Goal: Information Seeking & Learning: Learn about a topic

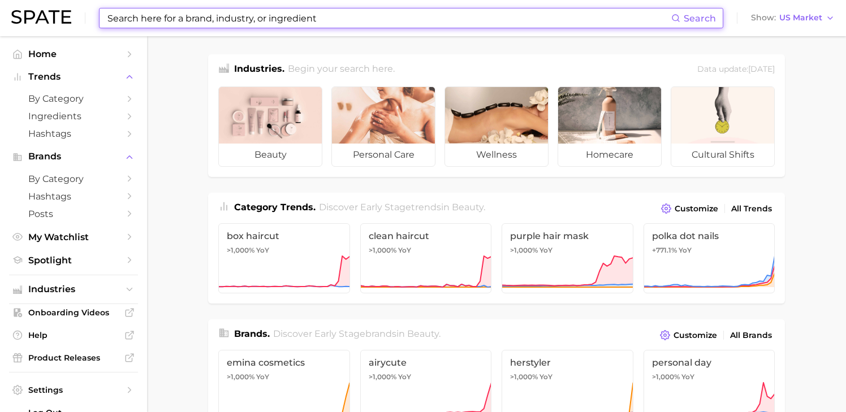
click at [211, 17] on input at bounding box center [388, 17] width 565 height 19
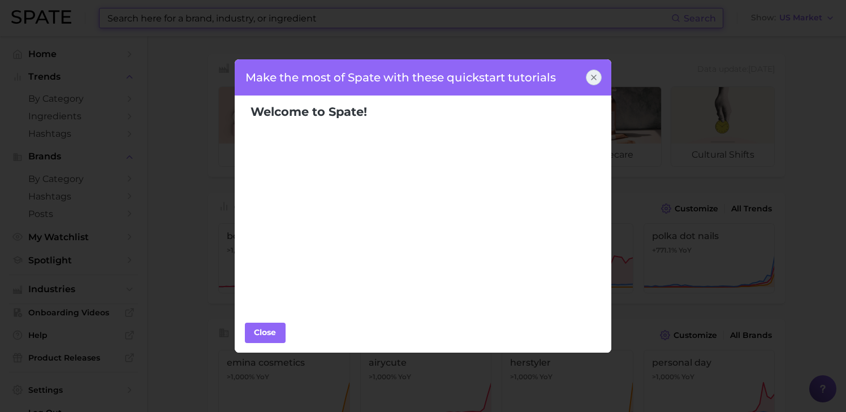
click at [595, 77] on icon at bounding box center [593, 77] width 9 height 9
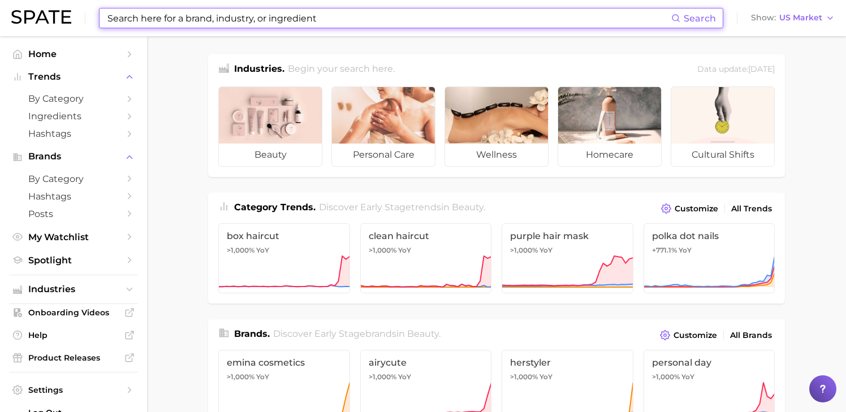
click at [539, 10] on input at bounding box center [388, 17] width 565 height 19
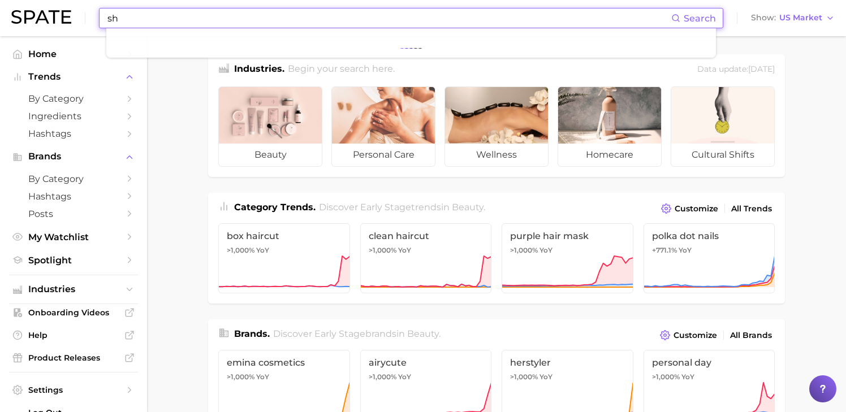
type input "s"
type input "shimmer lips"
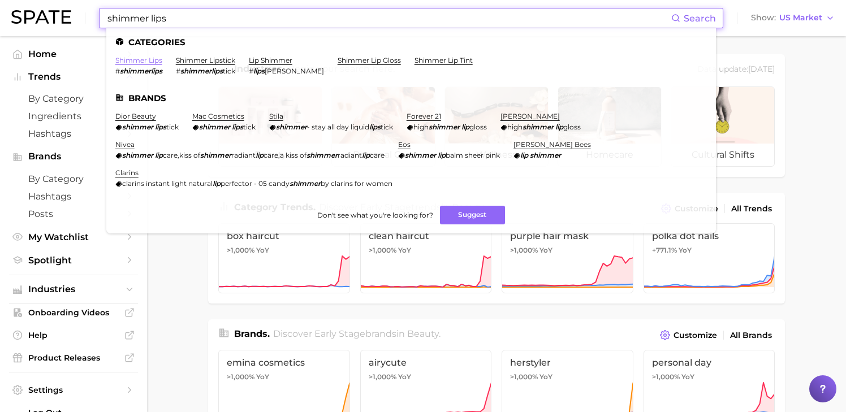
click at [147, 60] on link "shimmer lips" at bounding box center [138, 60] width 47 height 8
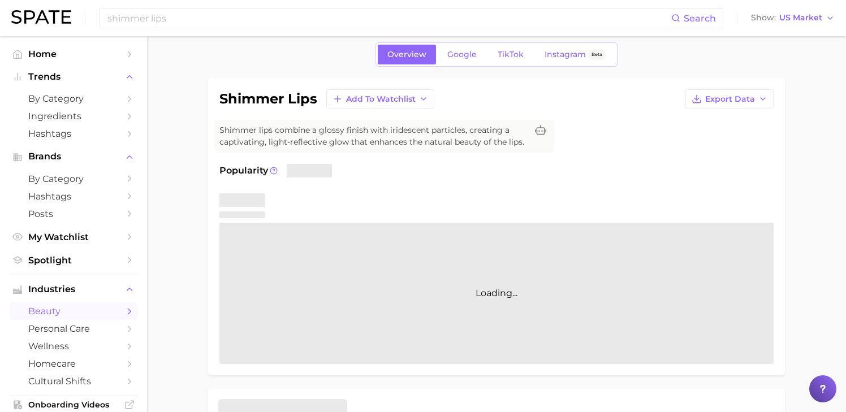
scroll to position [50, 0]
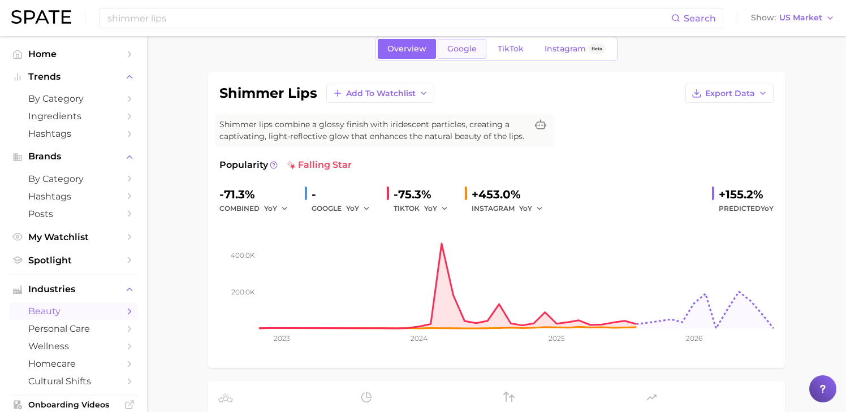
click at [467, 57] on link "Google" at bounding box center [462, 49] width 49 height 20
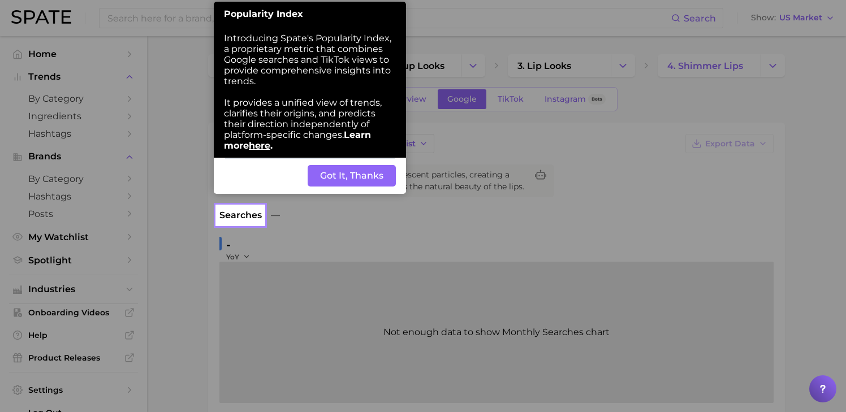
click at [326, 180] on button "Got It, Thanks" at bounding box center [352, 175] width 88 height 21
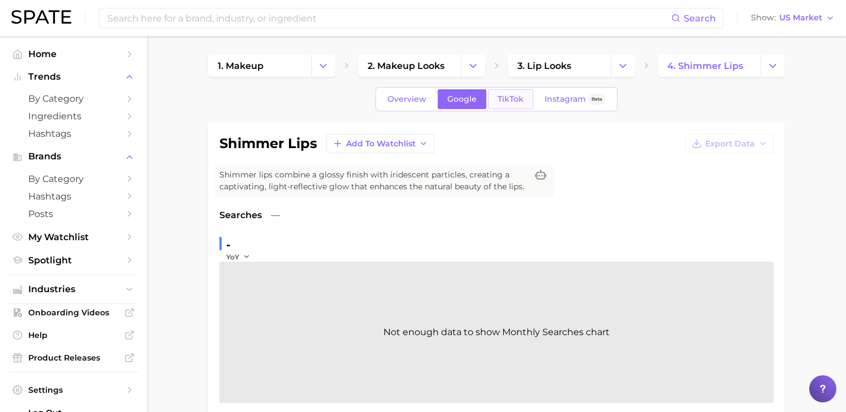
click at [501, 98] on span "TikTok" at bounding box center [511, 99] width 26 height 10
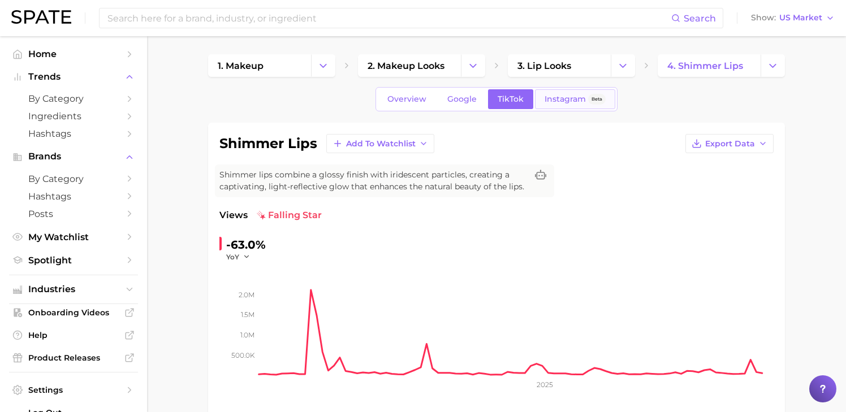
click at [575, 94] on span "Instagram" at bounding box center [565, 99] width 41 height 10
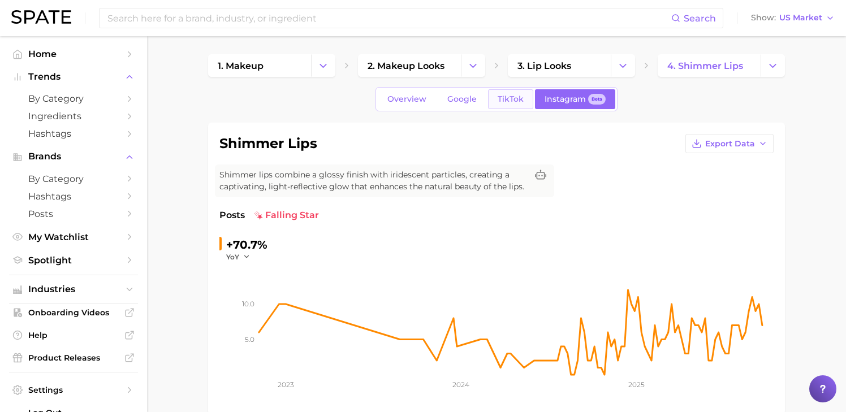
click at [526, 100] on link "TikTok" at bounding box center [510, 99] width 45 height 20
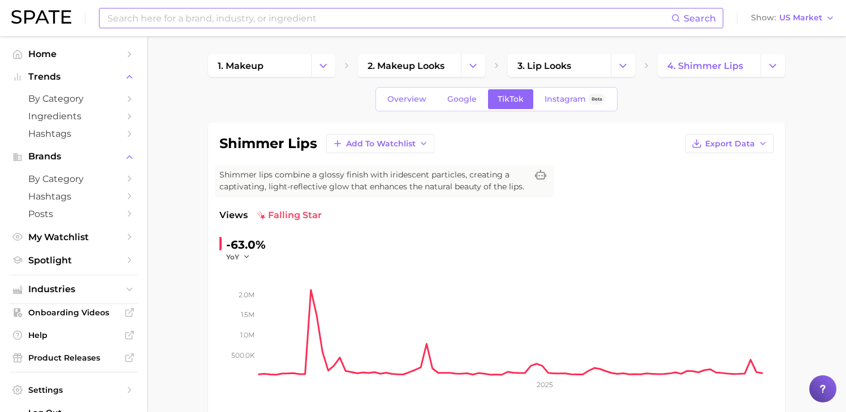
click at [316, 19] on input at bounding box center [388, 17] width 565 height 19
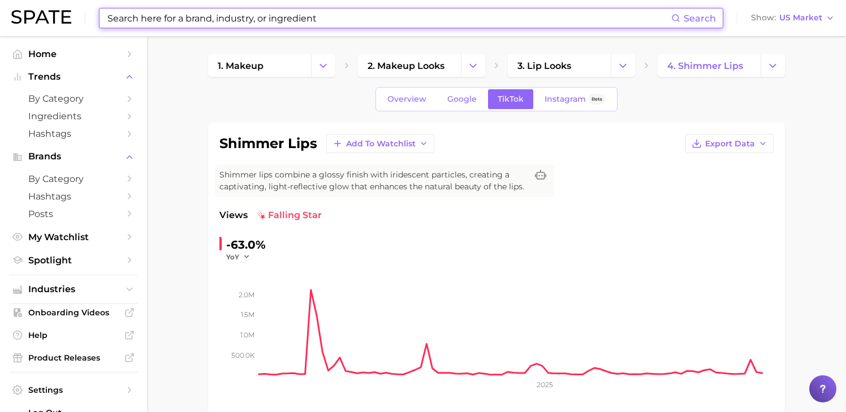
type input "s"
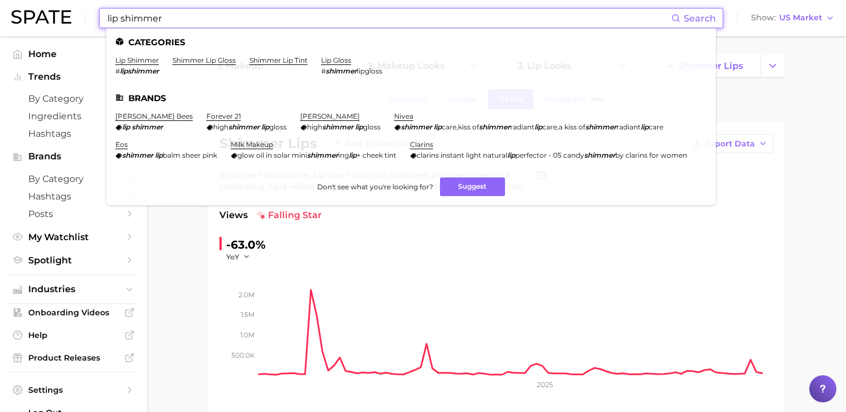
type input "lip shimmer"
click at [141, 54] on ul "Categories lip shimmer # lipshimmer shimmer lip gloss shimmer lip tint lip glos…" at bounding box center [411, 116] width 610 height 177
click at [141, 62] on link "lip shimmer" at bounding box center [137, 60] width 44 height 8
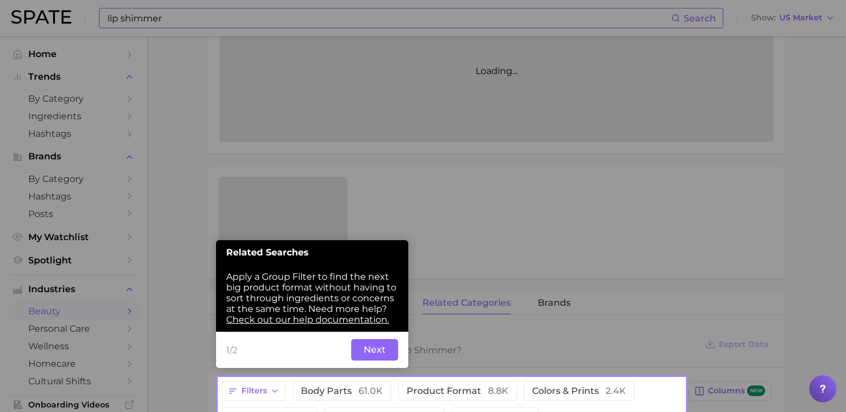
scroll to position [283, 0]
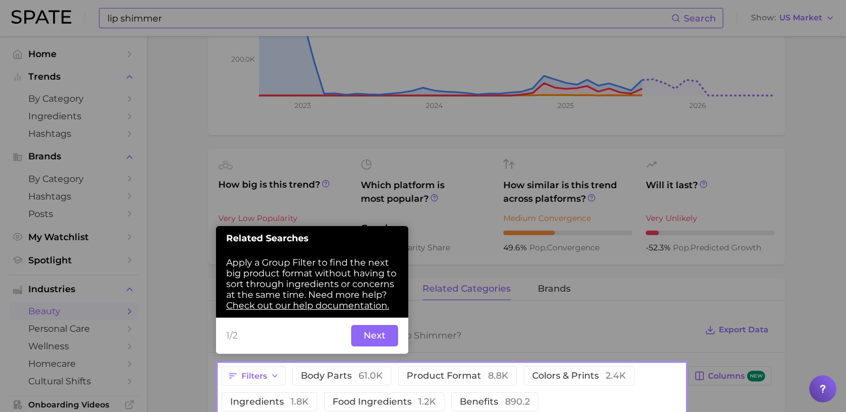
click at [368, 339] on button "Next" at bounding box center [374, 335] width 47 height 21
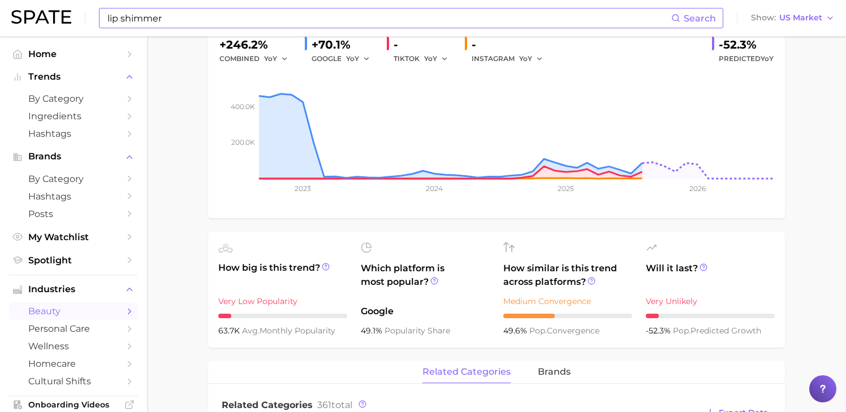
scroll to position [0, 0]
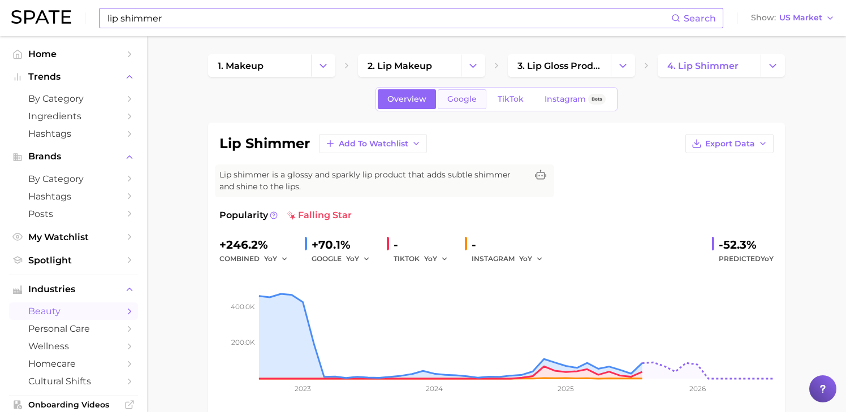
click at [475, 98] on span "Google" at bounding box center [461, 99] width 29 height 10
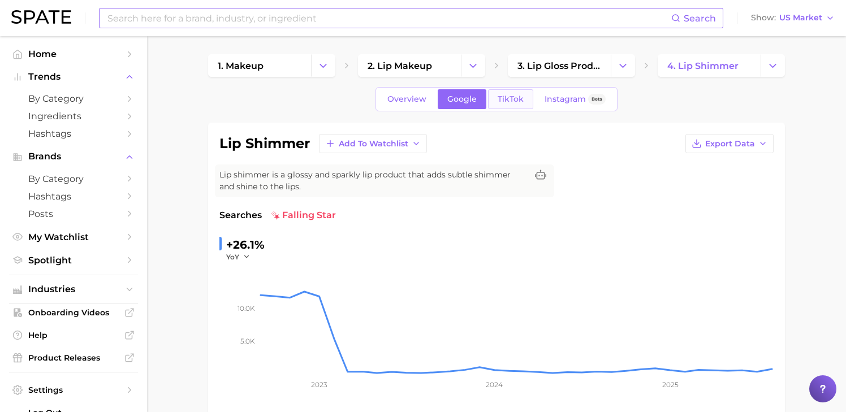
click at [499, 104] on link "TikTok" at bounding box center [510, 99] width 45 height 20
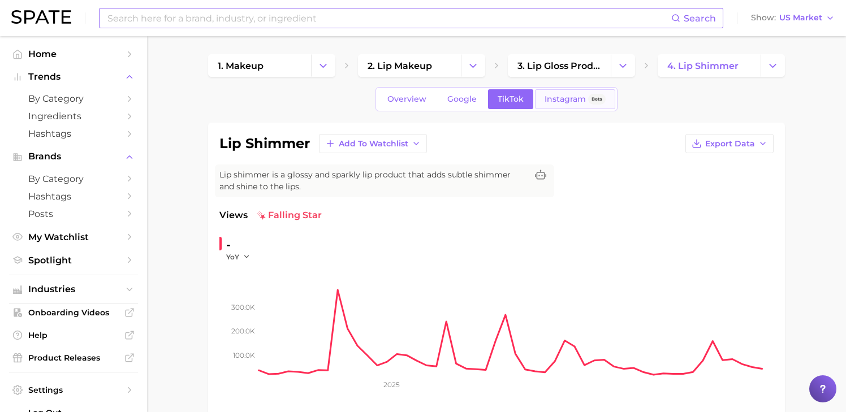
click at [564, 96] on span "Instagram" at bounding box center [565, 99] width 41 height 10
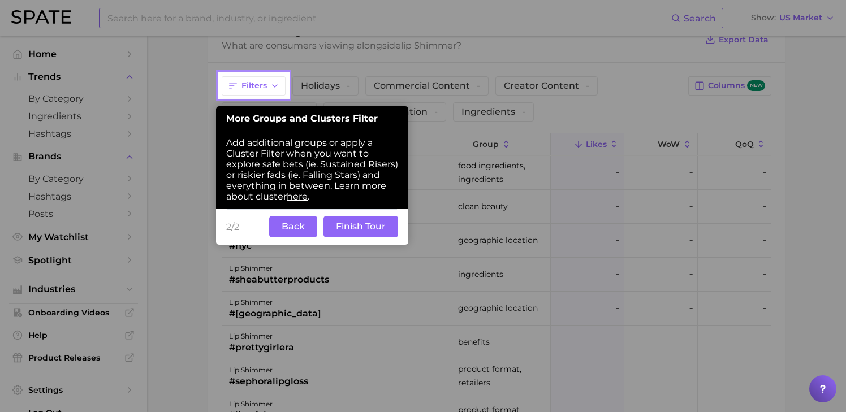
click at [340, 224] on button "Finish Tour" at bounding box center [360, 226] width 75 height 21
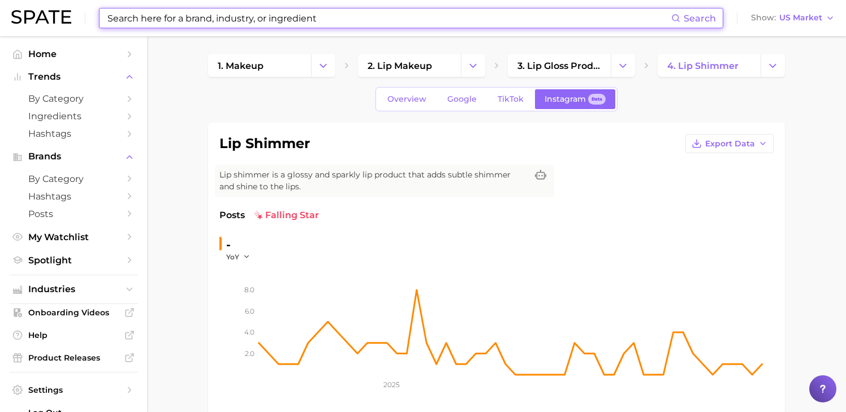
click at [374, 20] on input at bounding box center [388, 17] width 565 height 19
type input "s"
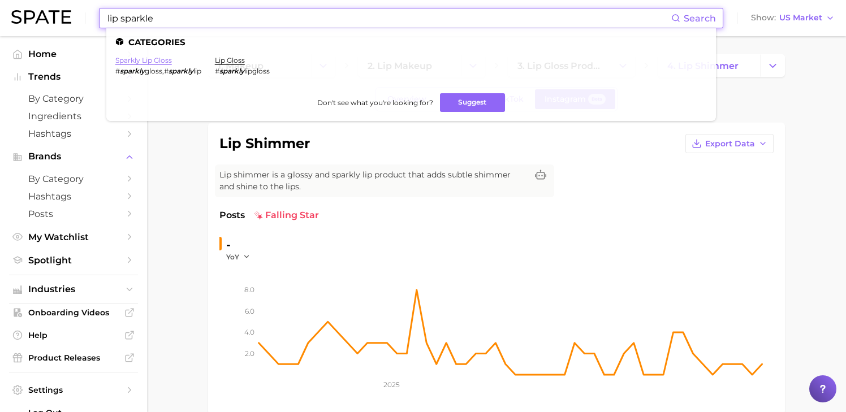
type input "lip sparkle"
click at [165, 60] on link "sparkly lip gloss" at bounding box center [143, 60] width 57 height 8
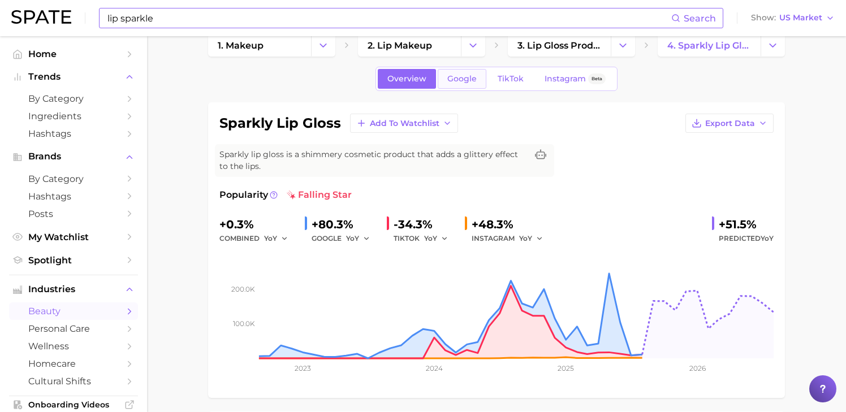
click at [458, 77] on span "Google" at bounding box center [461, 79] width 29 height 10
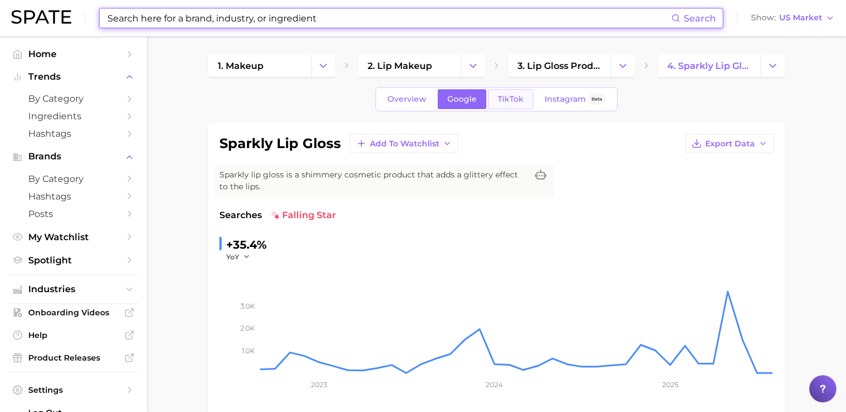
click at [513, 101] on span "TikTok" at bounding box center [511, 99] width 26 height 10
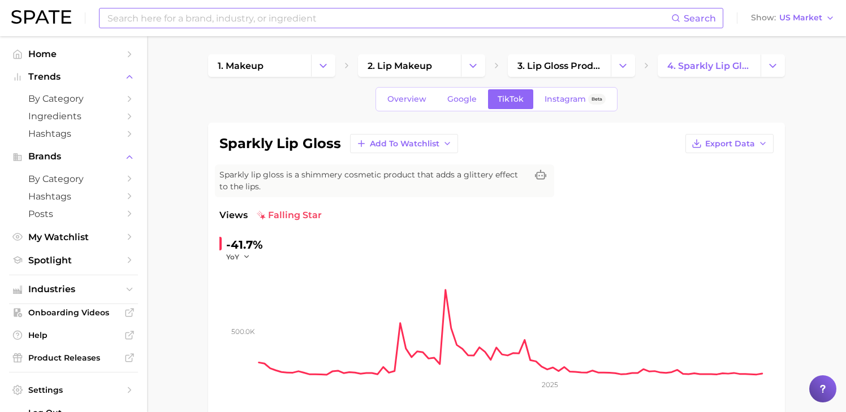
click at [560, 110] on div "Overview Google TikTok Instagram Beta" at bounding box center [496, 99] width 242 height 24
click at [553, 101] on span "Instagram" at bounding box center [565, 99] width 41 height 10
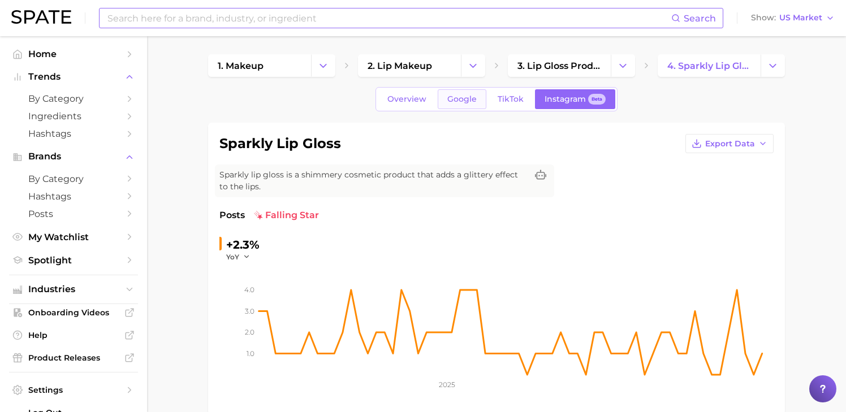
click at [470, 103] on span "Google" at bounding box center [461, 99] width 29 height 10
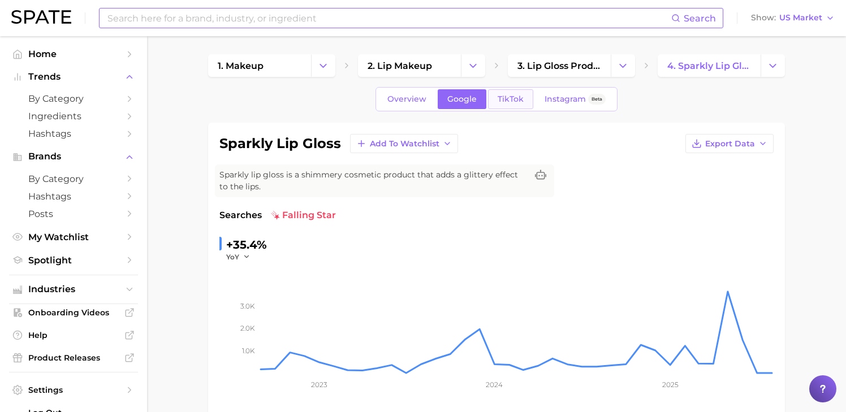
click at [510, 97] on span "TikTok" at bounding box center [511, 99] width 26 height 10
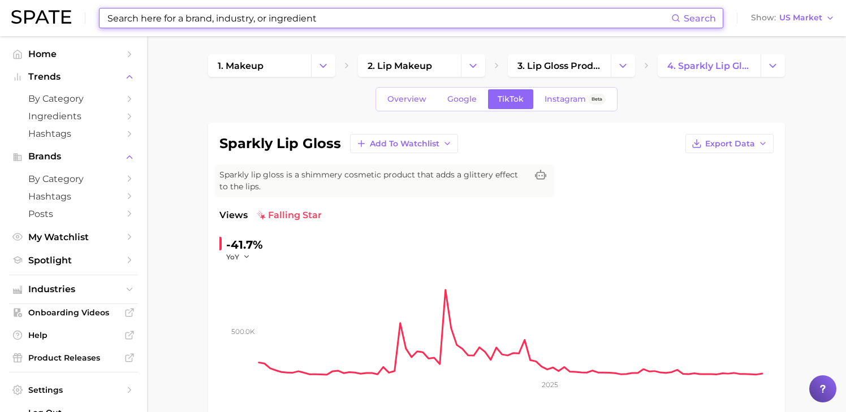
click at [395, 20] on input at bounding box center [388, 17] width 565 height 19
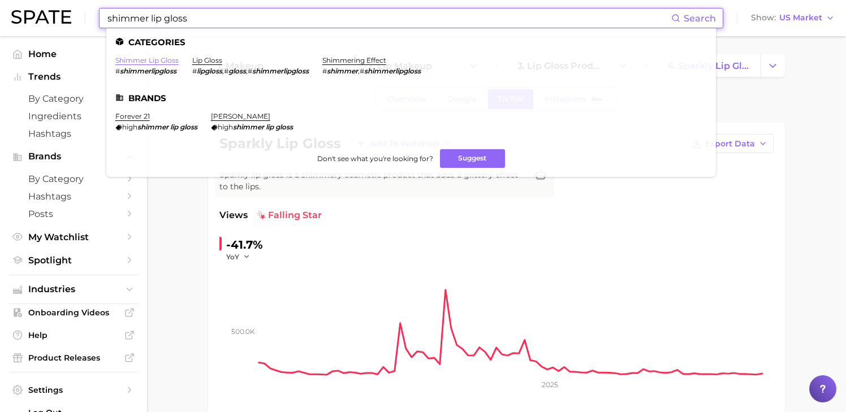
type input "shimmer lip gloss"
click at [165, 59] on link "shimmer lip gloss" at bounding box center [146, 60] width 63 height 8
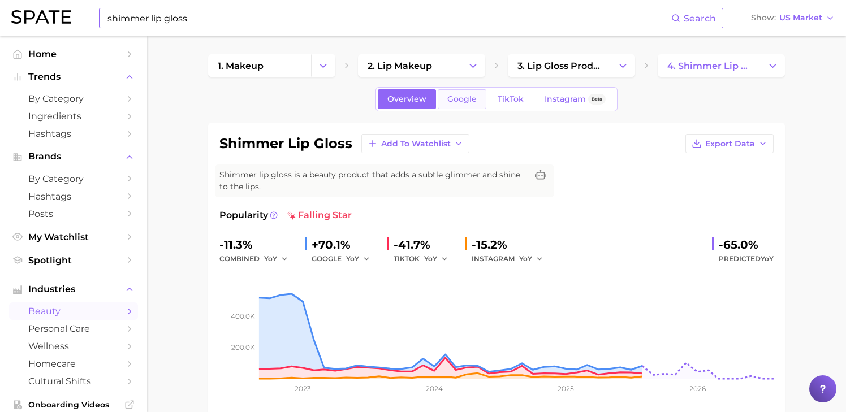
click at [473, 100] on span "Google" at bounding box center [461, 99] width 29 height 10
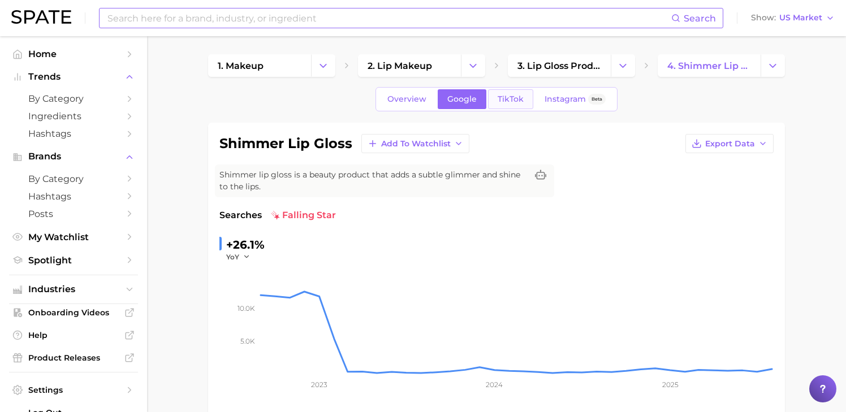
click at [513, 100] on span "TikTok" at bounding box center [511, 99] width 26 height 10
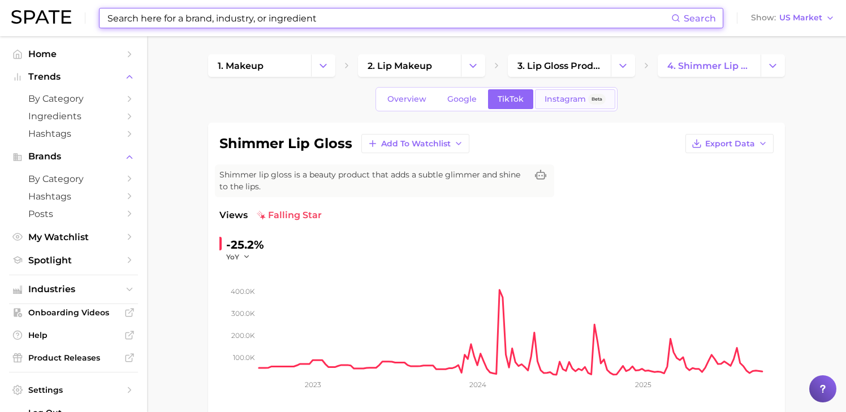
click at [557, 95] on span "Instagram" at bounding box center [565, 99] width 41 height 10
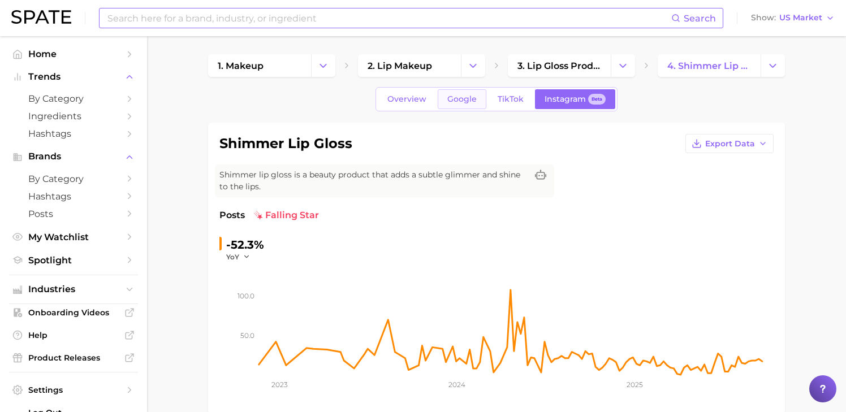
click at [440, 102] on link "Google" at bounding box center [462, 99] width 49 height 20
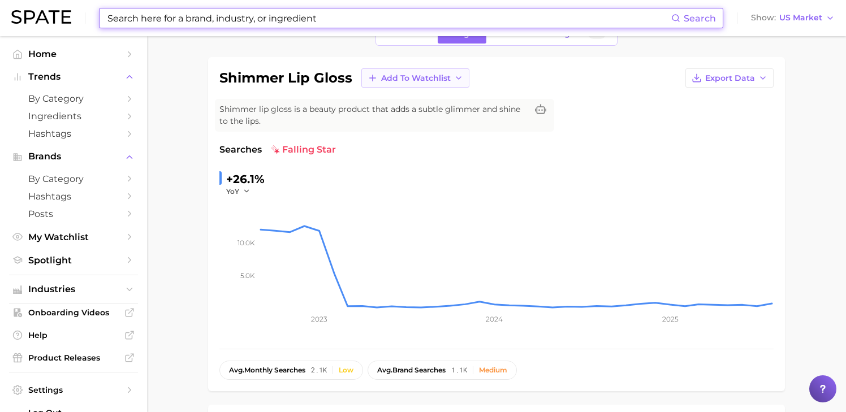
click at [443, 75] on span "Add to Watchlist" at bounding box center [416, 79] width 70 height 10
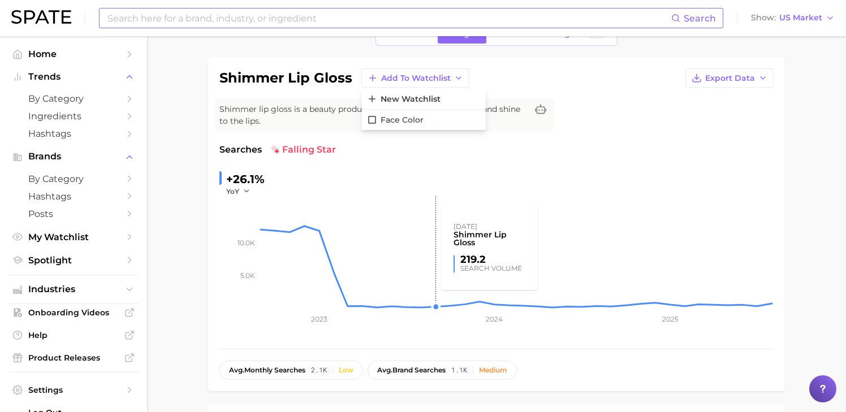
click at [433, 232] on rect at bounding box center [516, 252] width 515 height 113
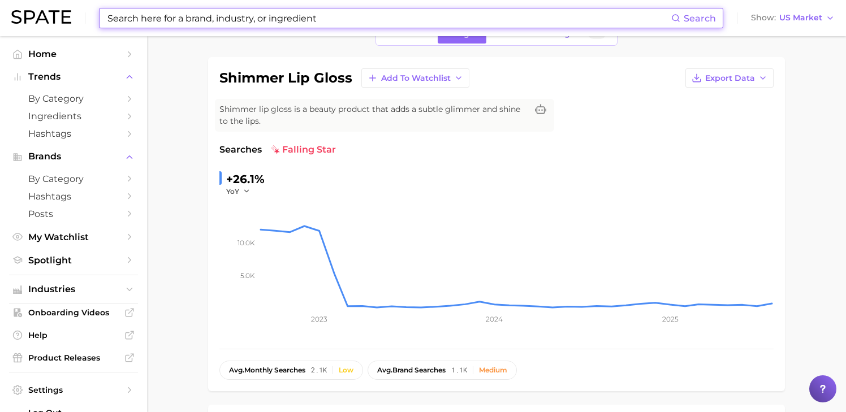
click at [344, 20] on input at bounding box center [388, 17] width 565 height 19
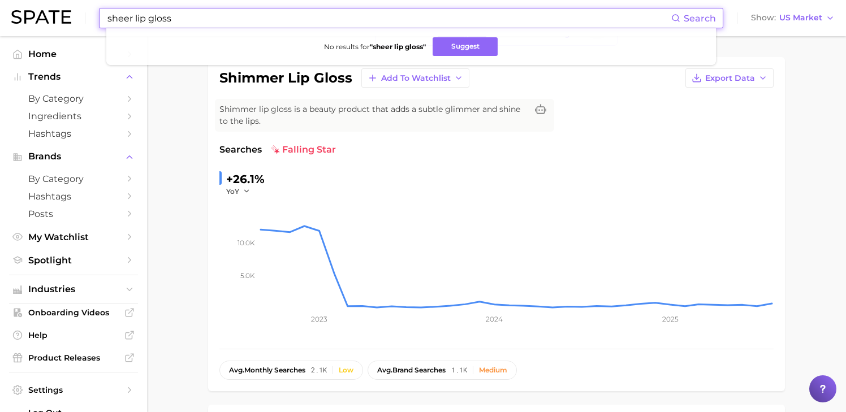
click at [336, 20] on input "sheer lip gloss" at bounding box center [388, 17] width 565 height 19
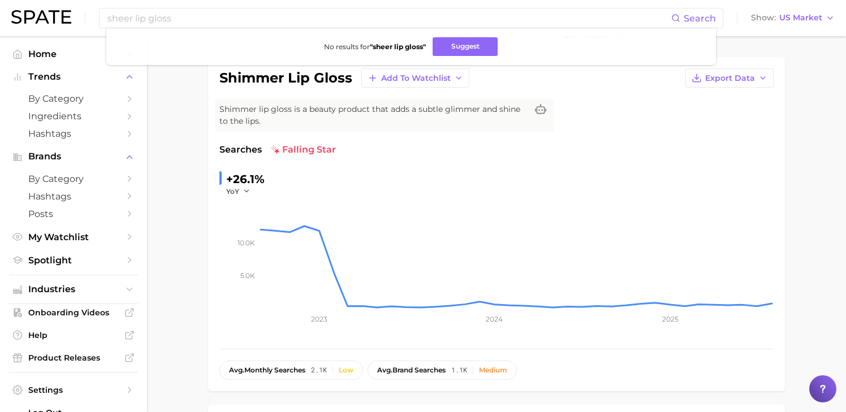
click at [436, 164] on div "Searches falling star +26.1% YoY 5.0k 10.0k 2023 2024 2025" at bounding box center [496, 240] width 554 height 195
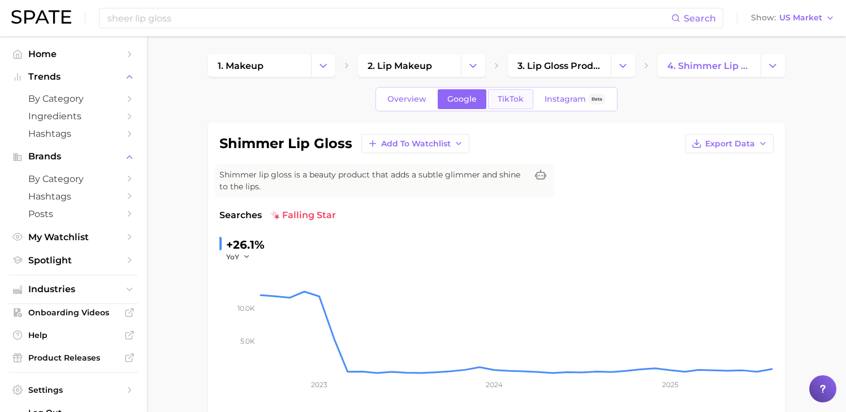
click at [506, 107] on link "TikTok" at bounding box center [510, 99] width 45 height 20
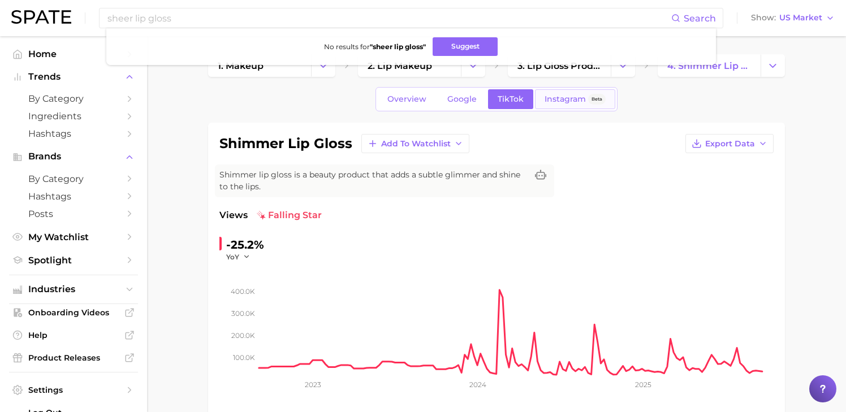
click at [545, 95] on span "Instagram" at bounding box center [565, 99] width 41 height 10
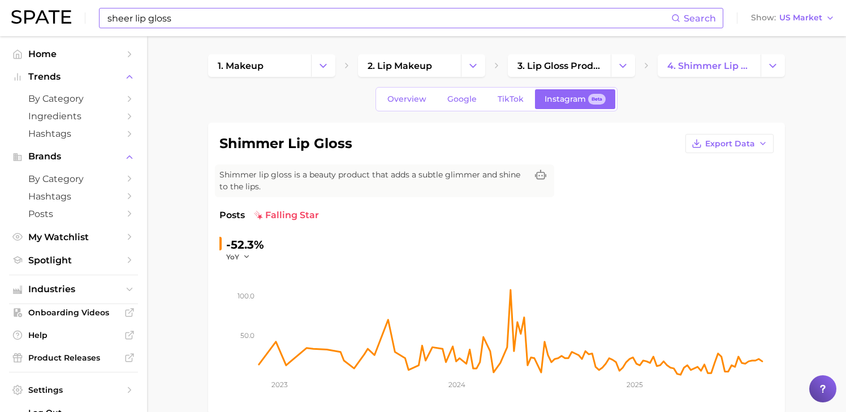
click at [379, 23] on input "sheer lip gloss" at bounding box center [388, 17] width 565 height 19
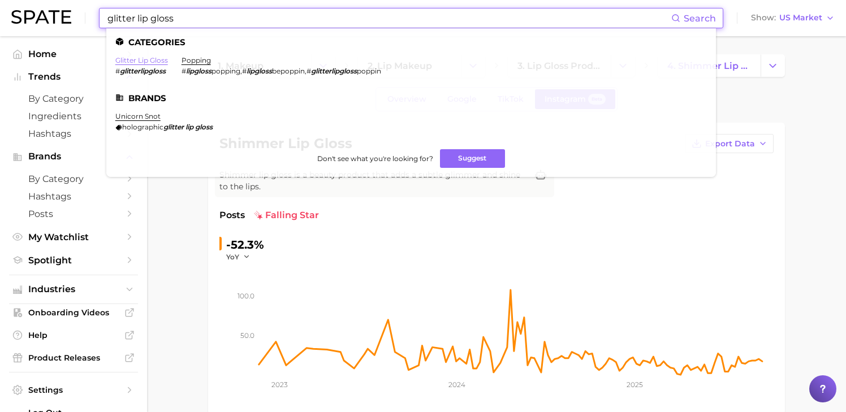
type input "glitter lip gloss"
click at [159, 59] on link "glitter lip gloss" at bounding box center [141, 60] width 53 height 8
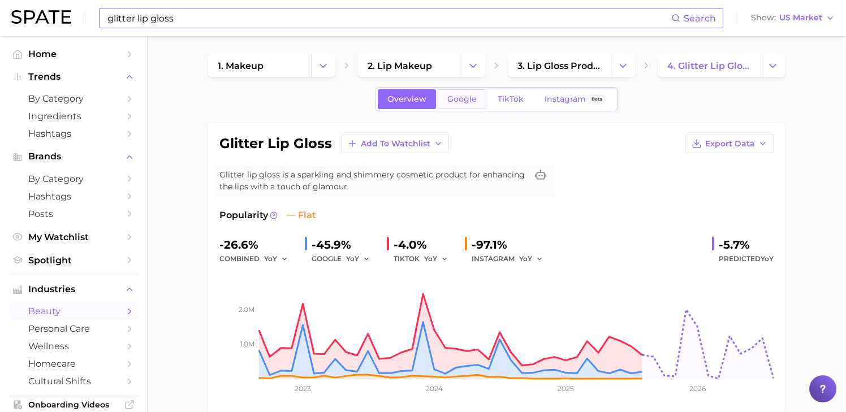
click at [459, 97] on span "Google" at bounding box center [461, 99] width 29 height 10
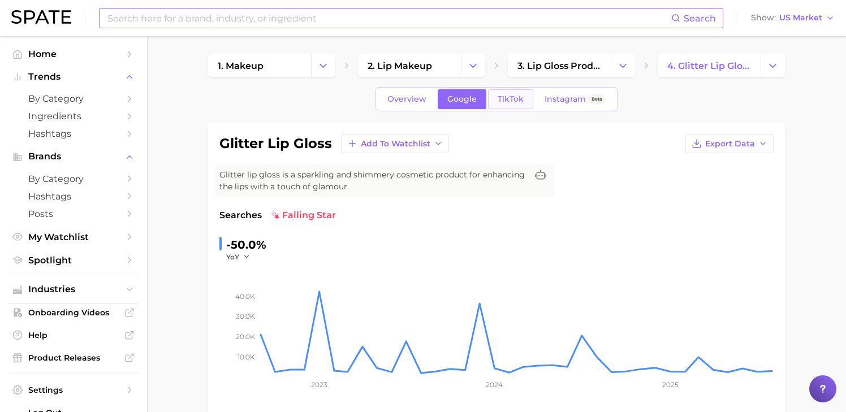
click at [511, 101] on span "TikTok" at bounding box center [511, 99] width 26 height 10
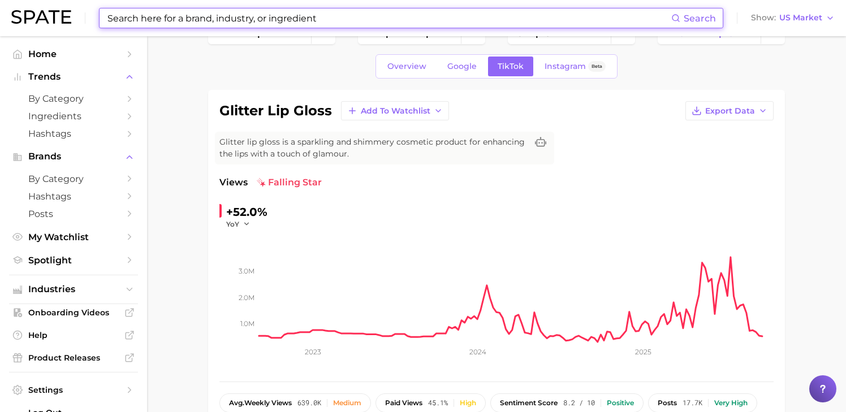
scroll to position [33, 0]
click at [415, 68] on span "Overview" at bounding box center [406, 66] width 39 height 10
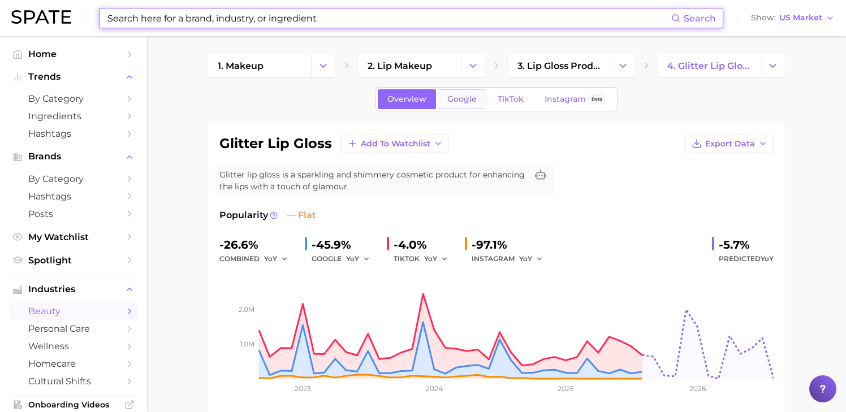
click at [448, 96] on span "Google" at bounding box center [461, 99] width 29 height 10
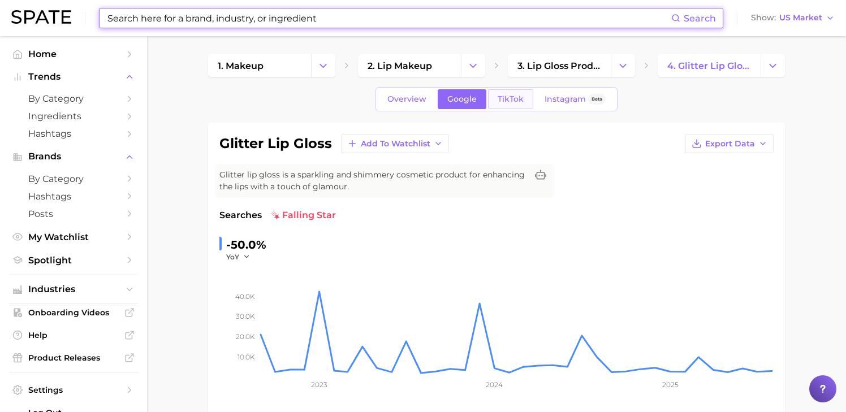
click at [519, 101] on span "TikTok" at bounding box center [511, 99] width 26 height 10
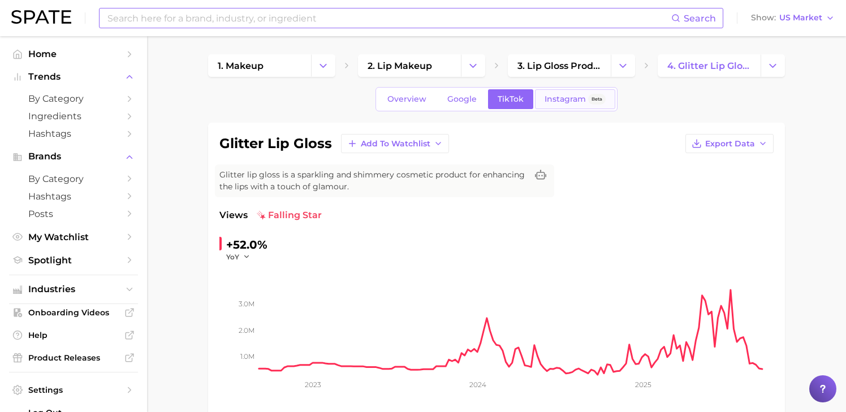
click at [552, 102] on span "Instagram" at bounding box center [565, 99] width 41 height 10
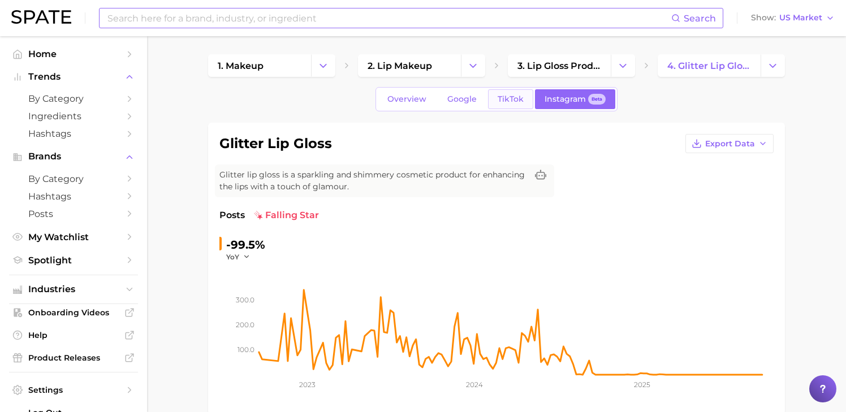
click at [521, 101] on span "TikTok" at bounding box center [511, 99] width 26 height 10
